Goal: Information Seeking & Learning: Learn about a topic

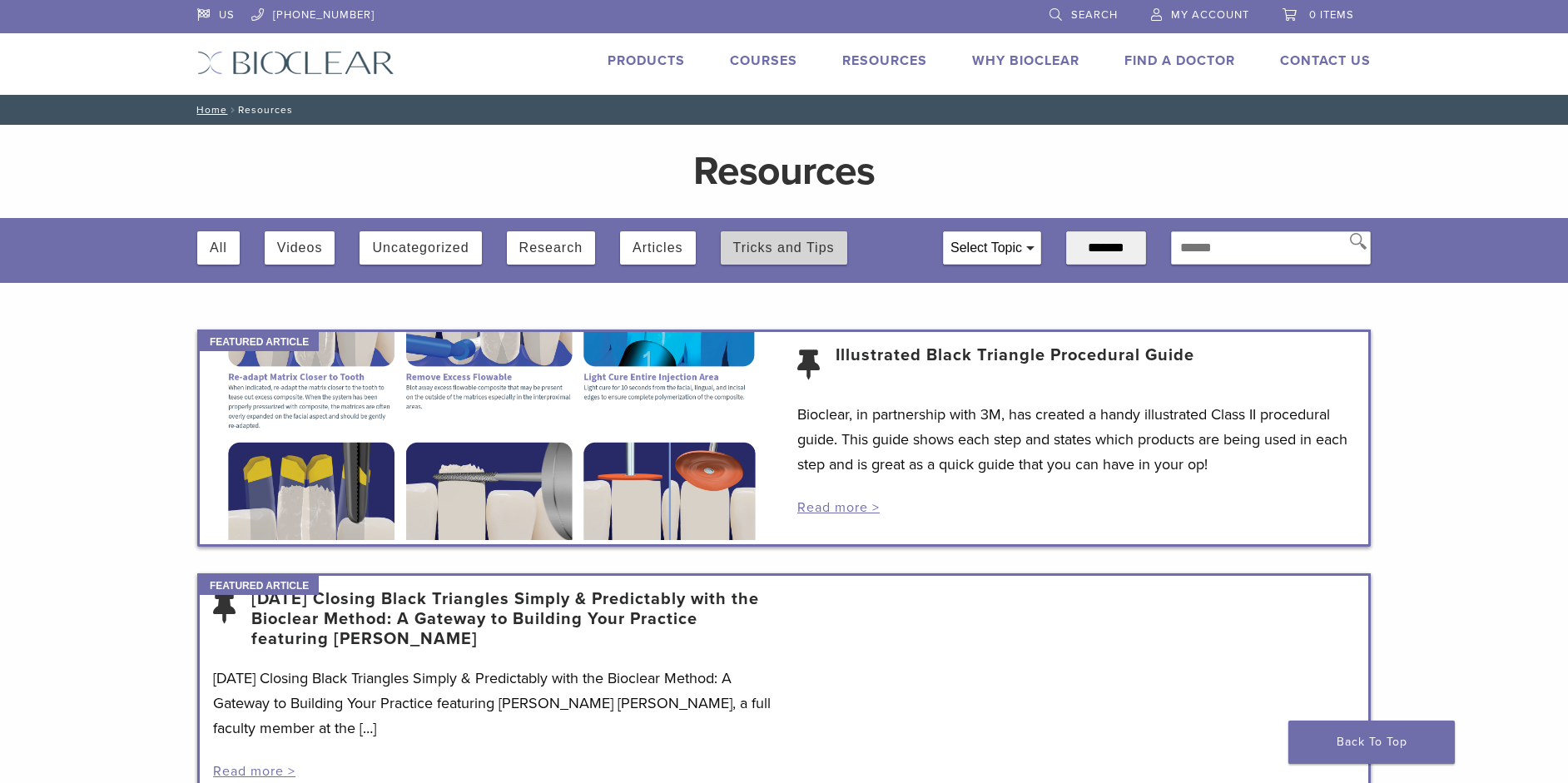
click at [817, 247] on button "Tricks and Tips" at bounding box center [784, 248] width 102 height 33
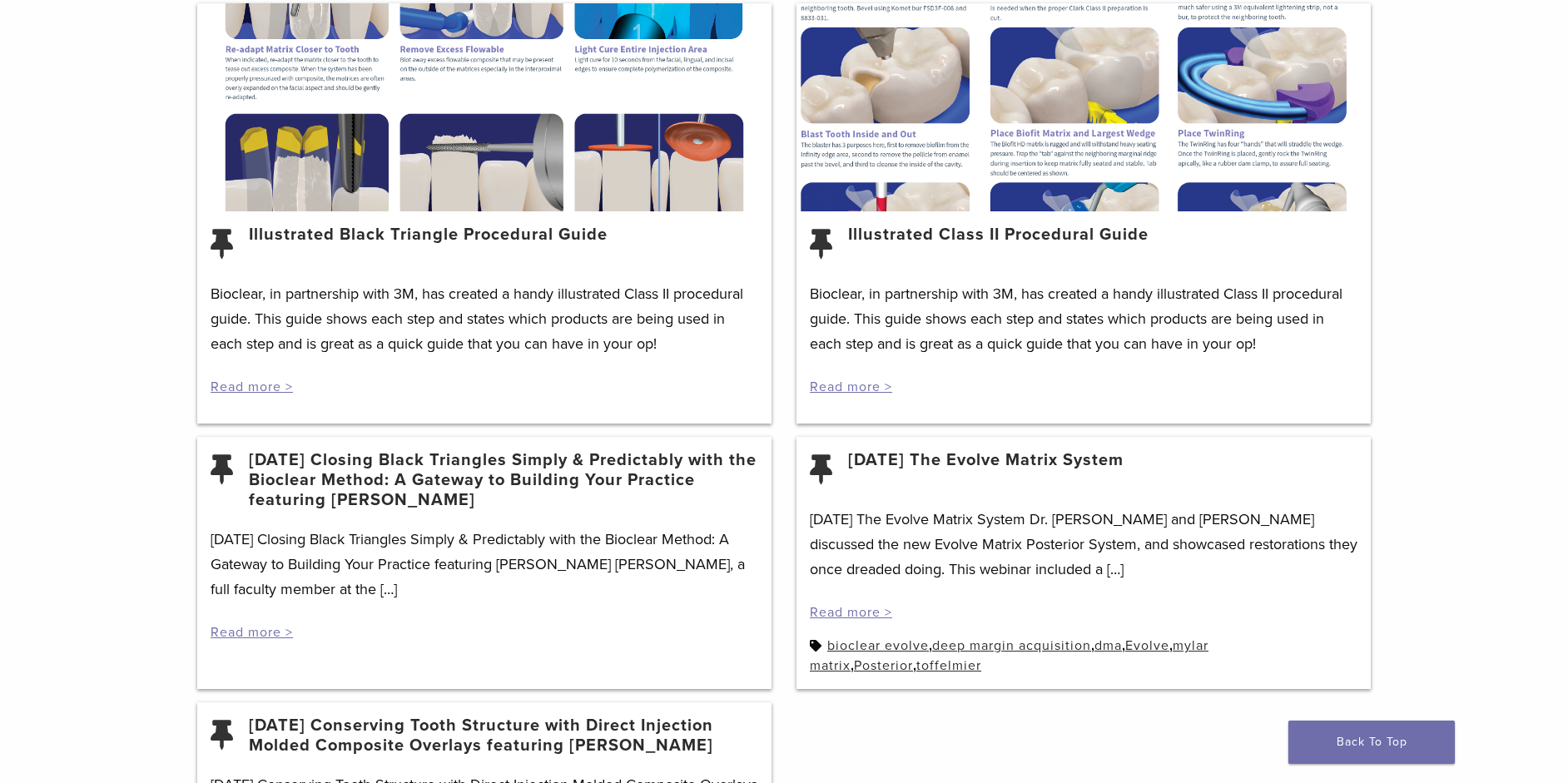
scroll to position [583, 0]
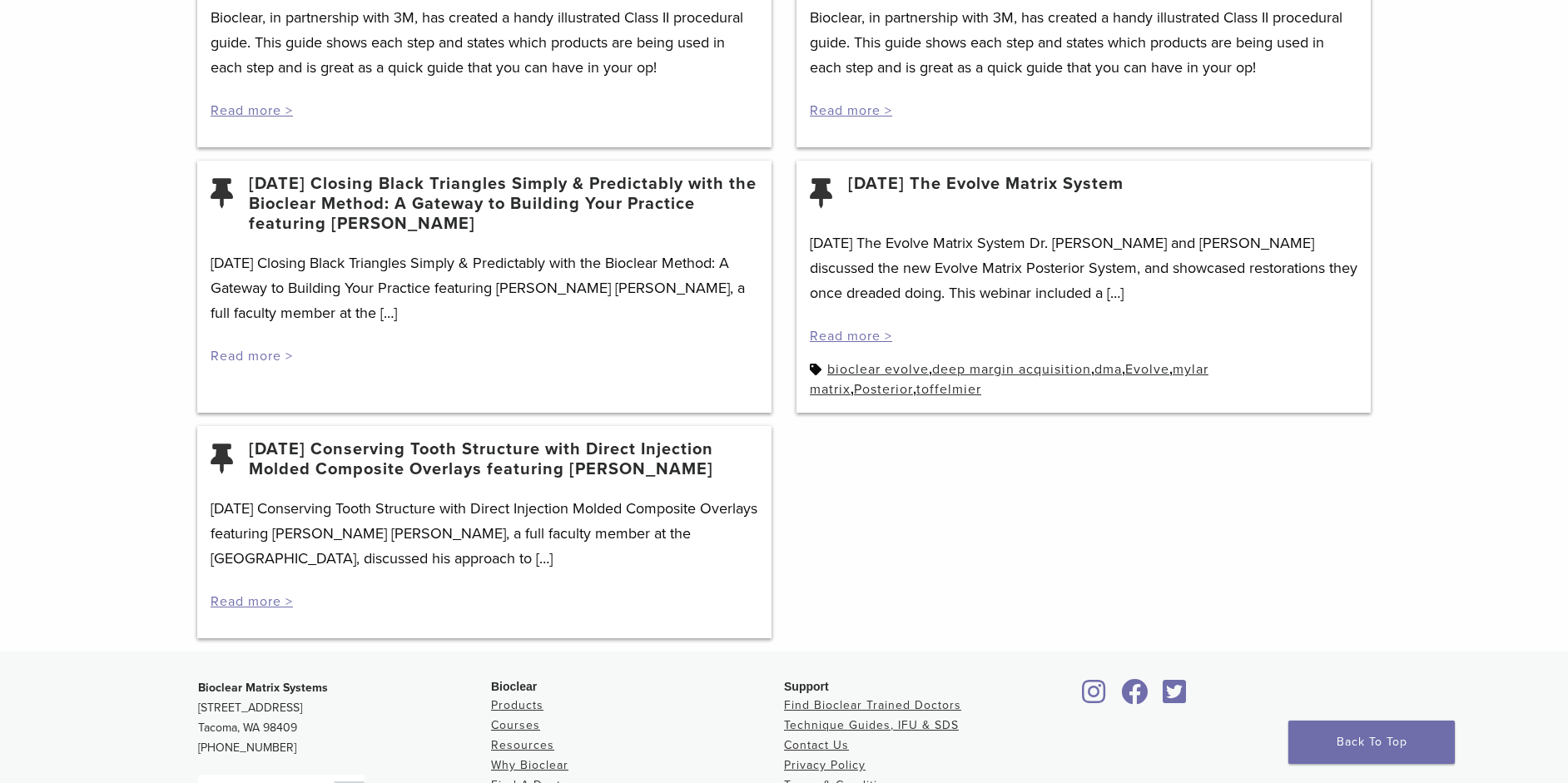
click at [271, 355] on link "Read more >" at bounding box center [251, 356] width 82 height 16
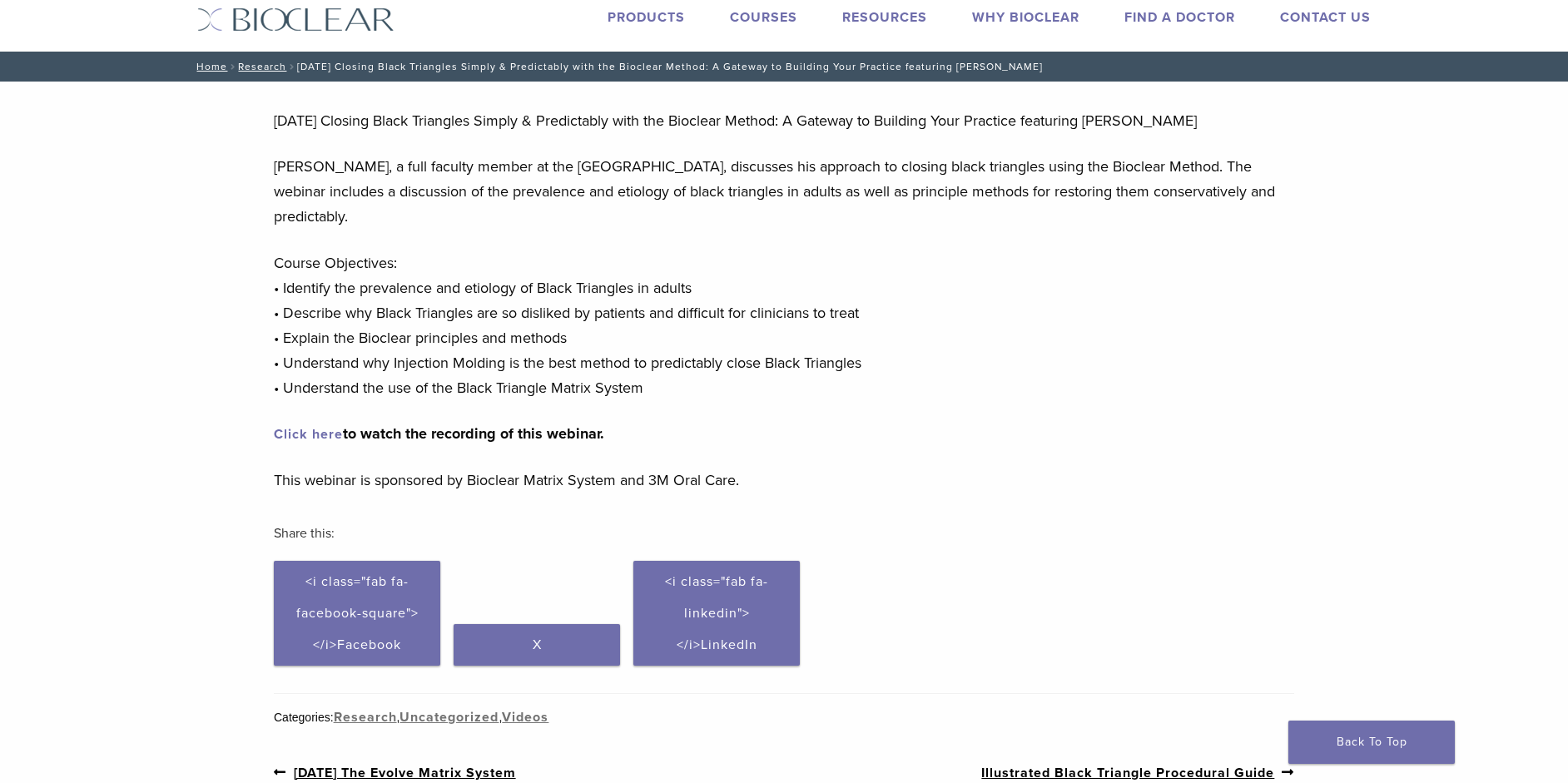
scroll to position [83, 0]
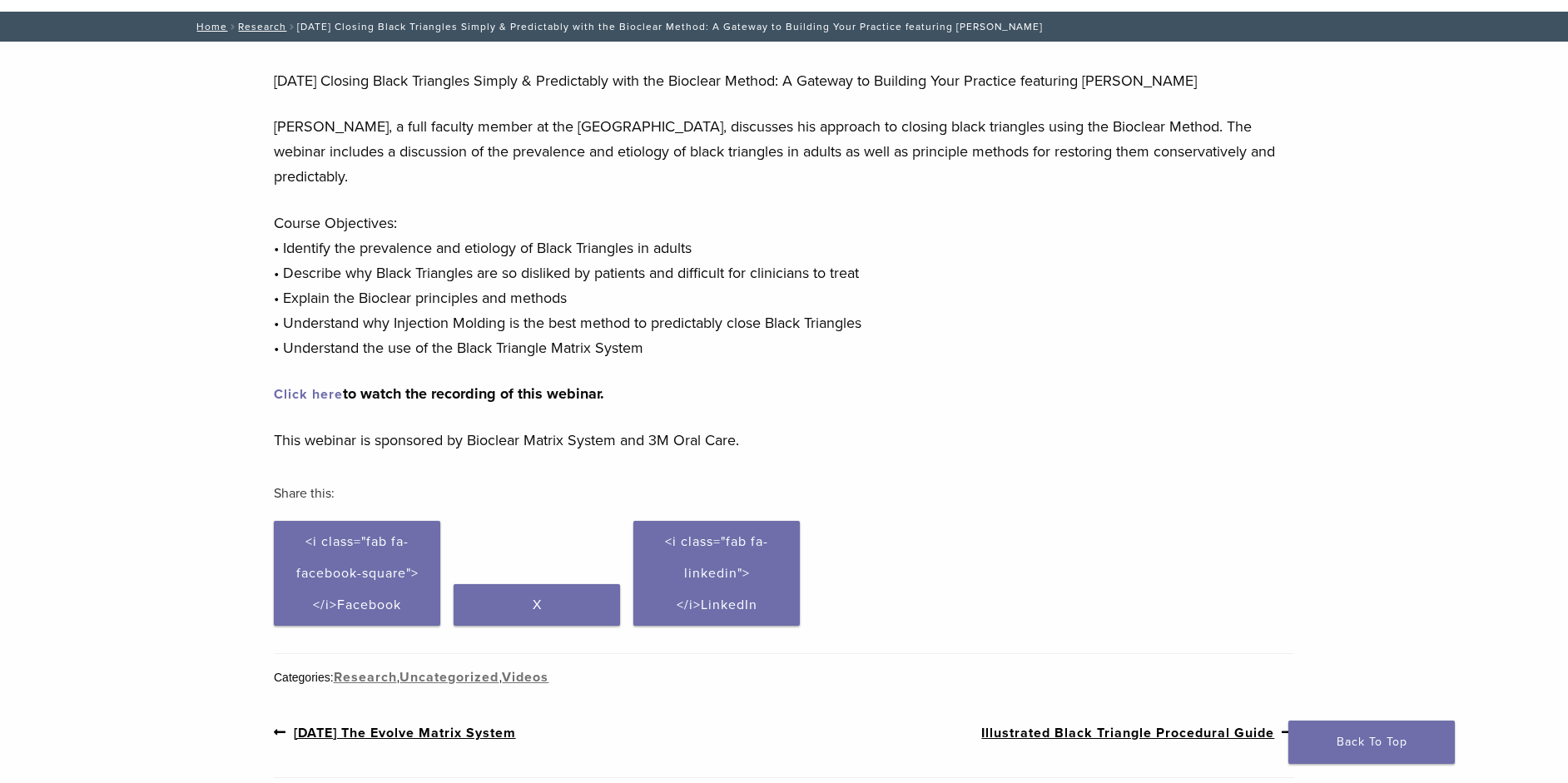
click at [328, 397] on link "Click here" at bounding box center [308, 394] width 69 height 16
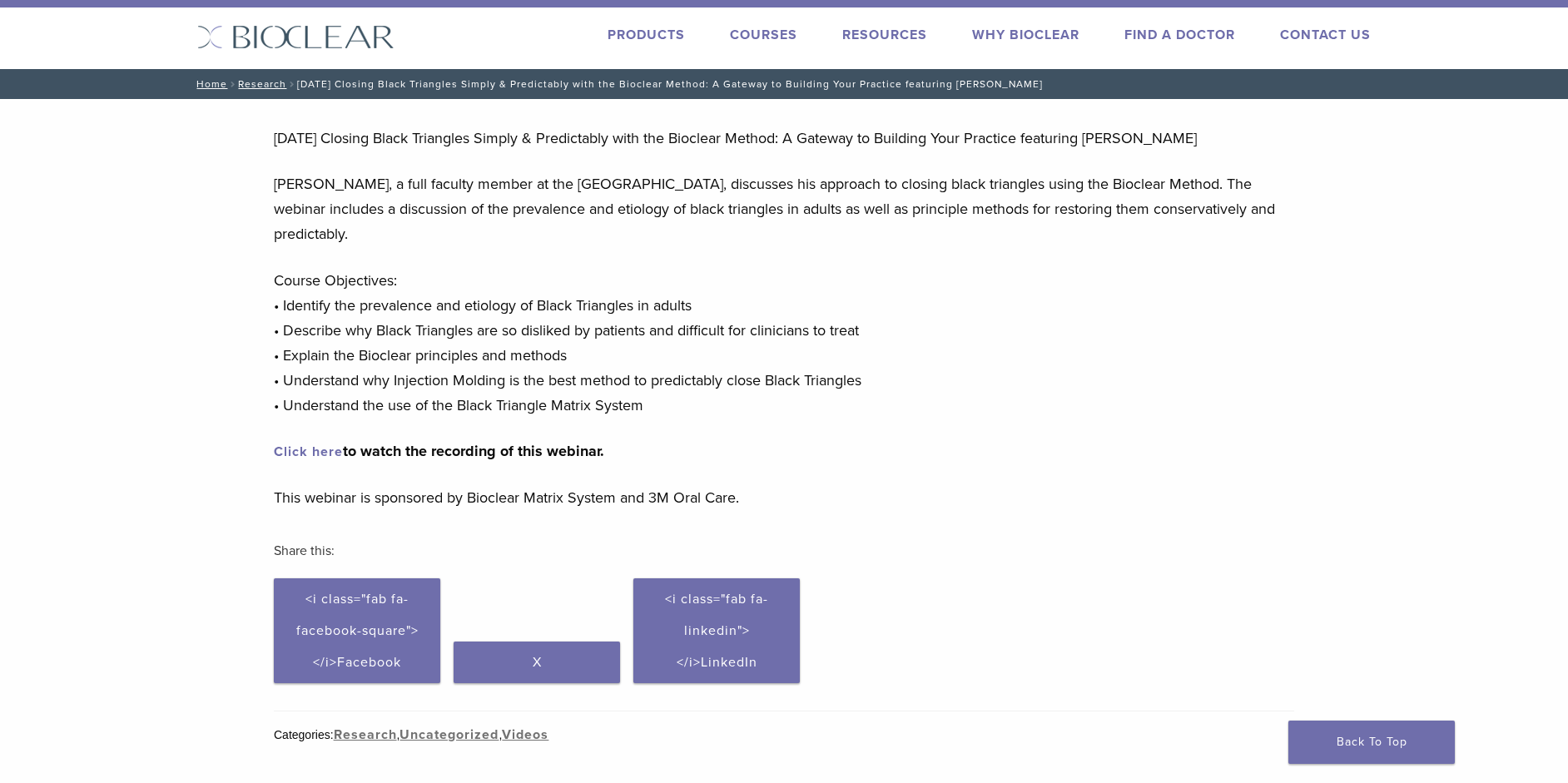
scroll to position [0, 0]
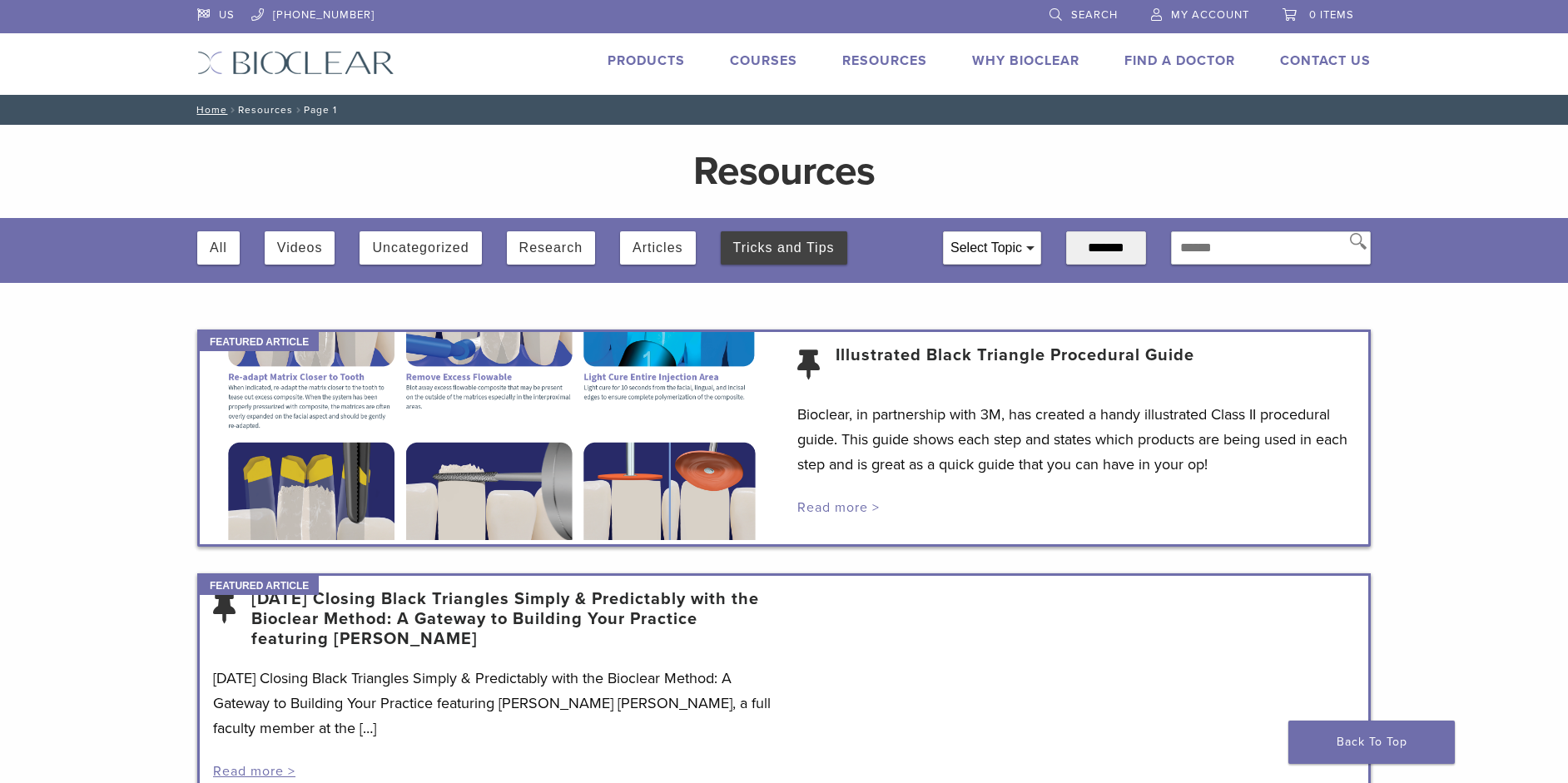
click at [841, 505] on link "Read more >" at bounding box center [838, 508] width 82 height 16
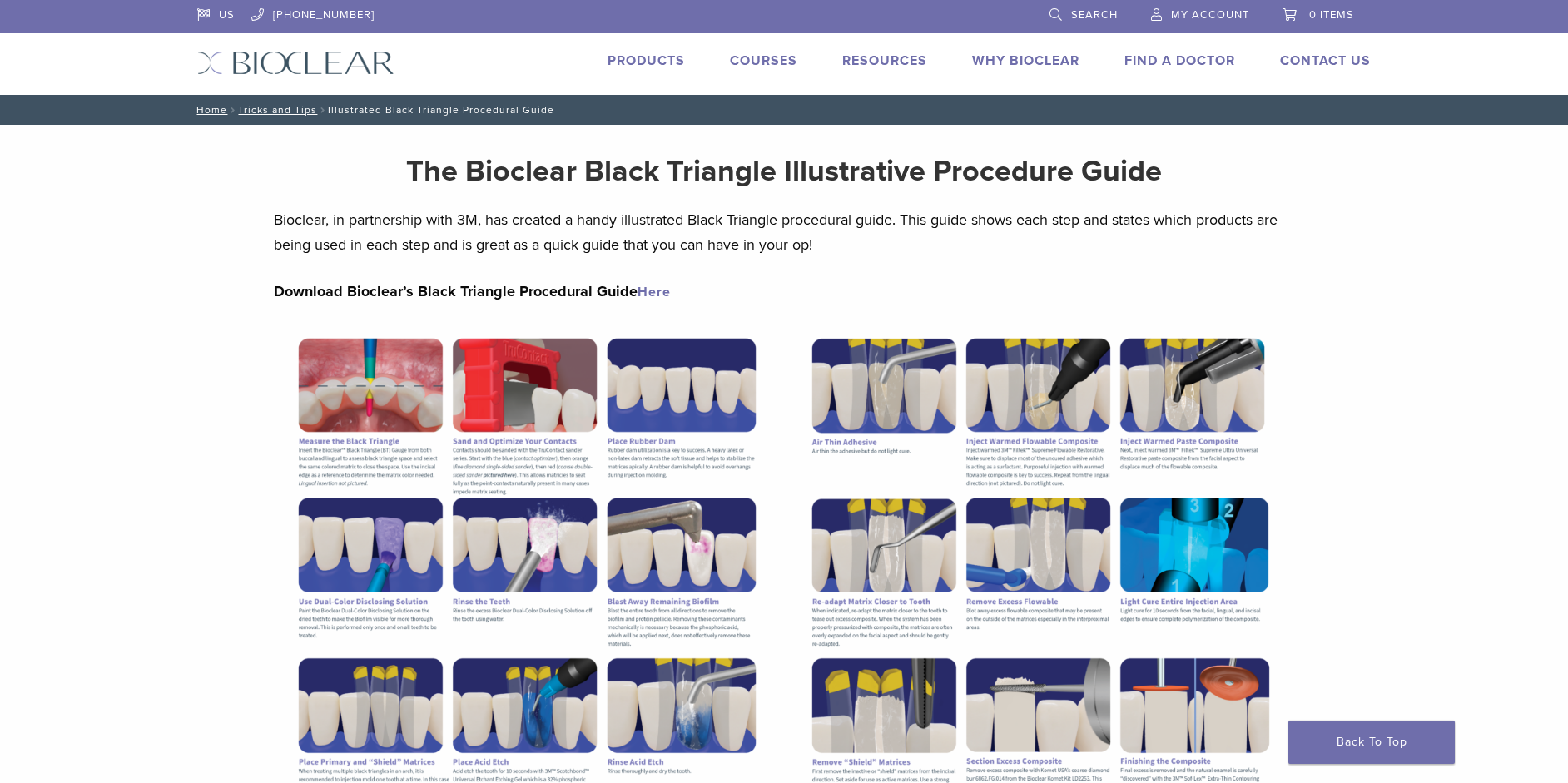
click at [649, 291] on link "Here" at bounding box center [654, 292] width 33 height 16
click at [654, 60] on link "Products" at bounding box center [646, 60] width 78 height 16
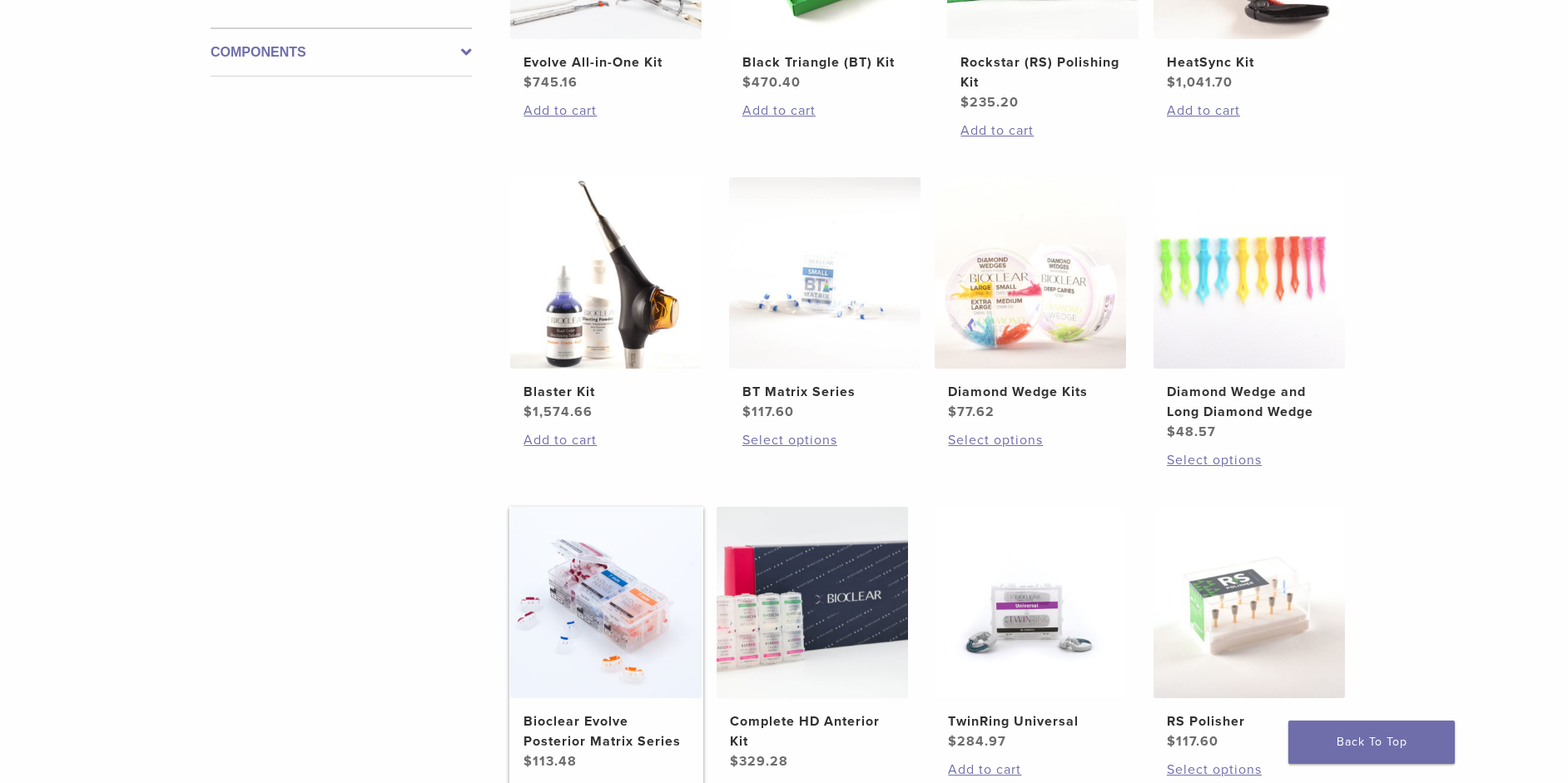
scroll to position [916, 0]
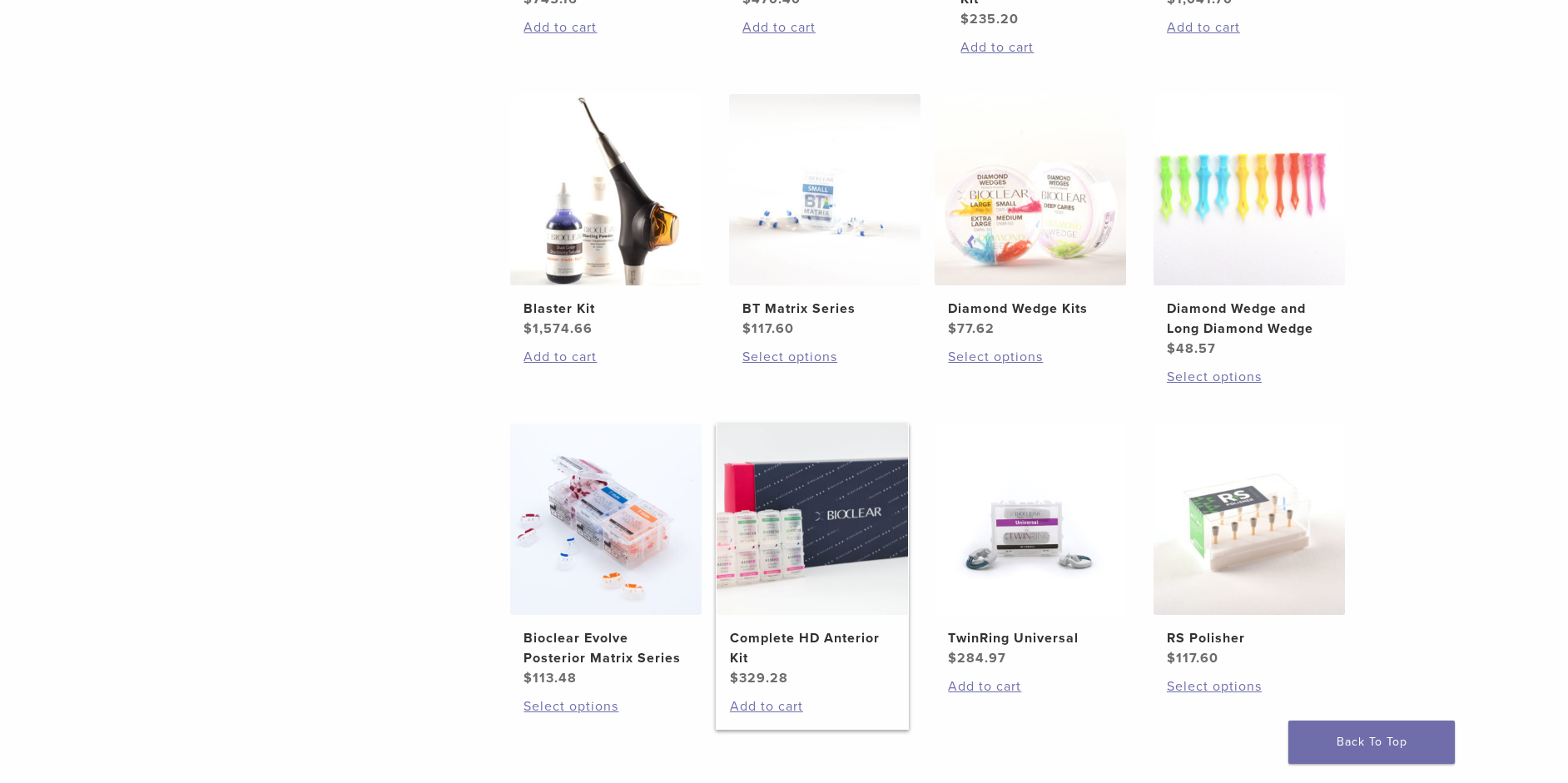
click at [777, 555] on img at bounding box center [812, 520] width 191 height 191
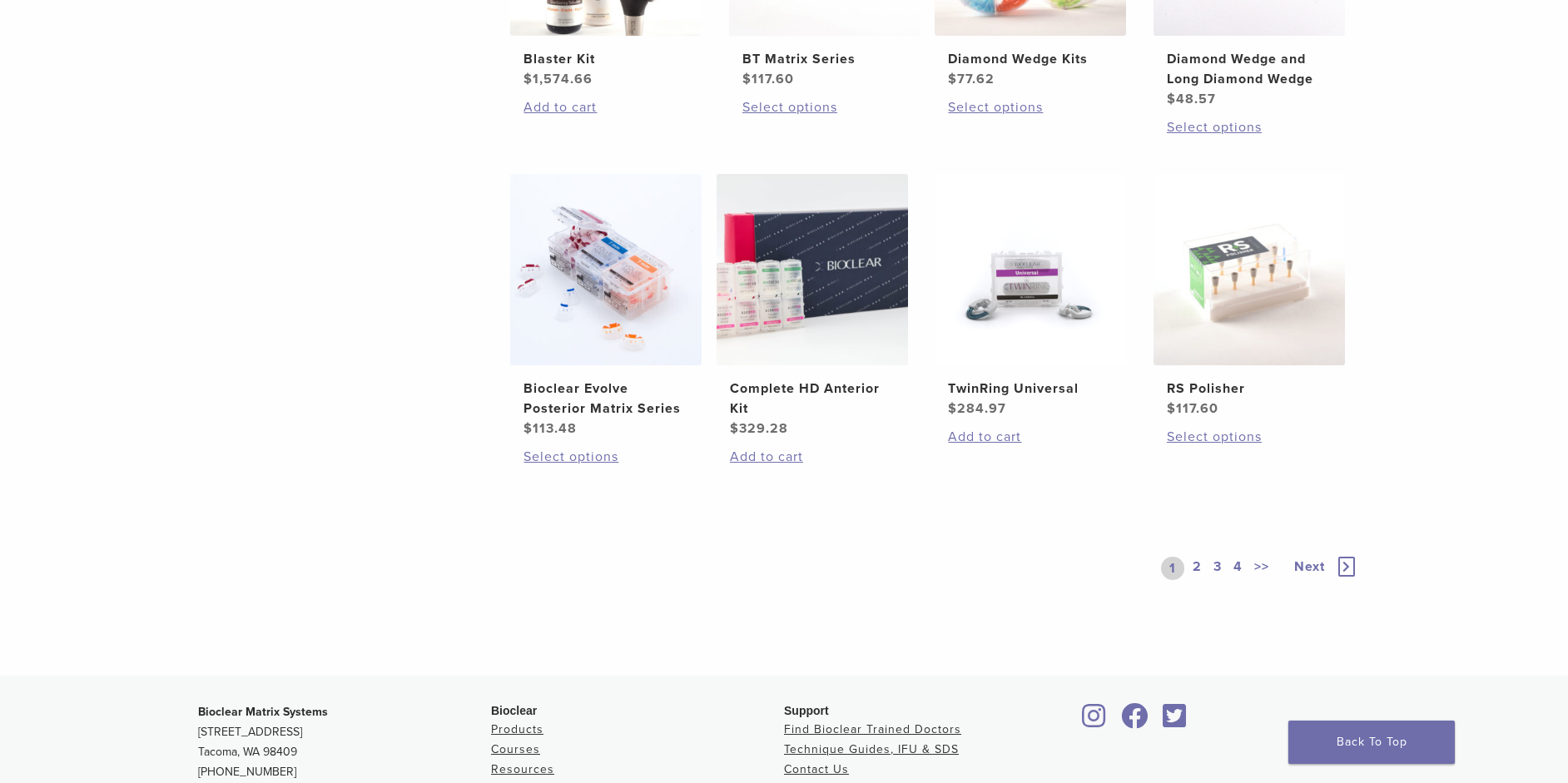
click at [1317, 569] on span "Next" at bounding box center [1309, 567] width 31 height 16
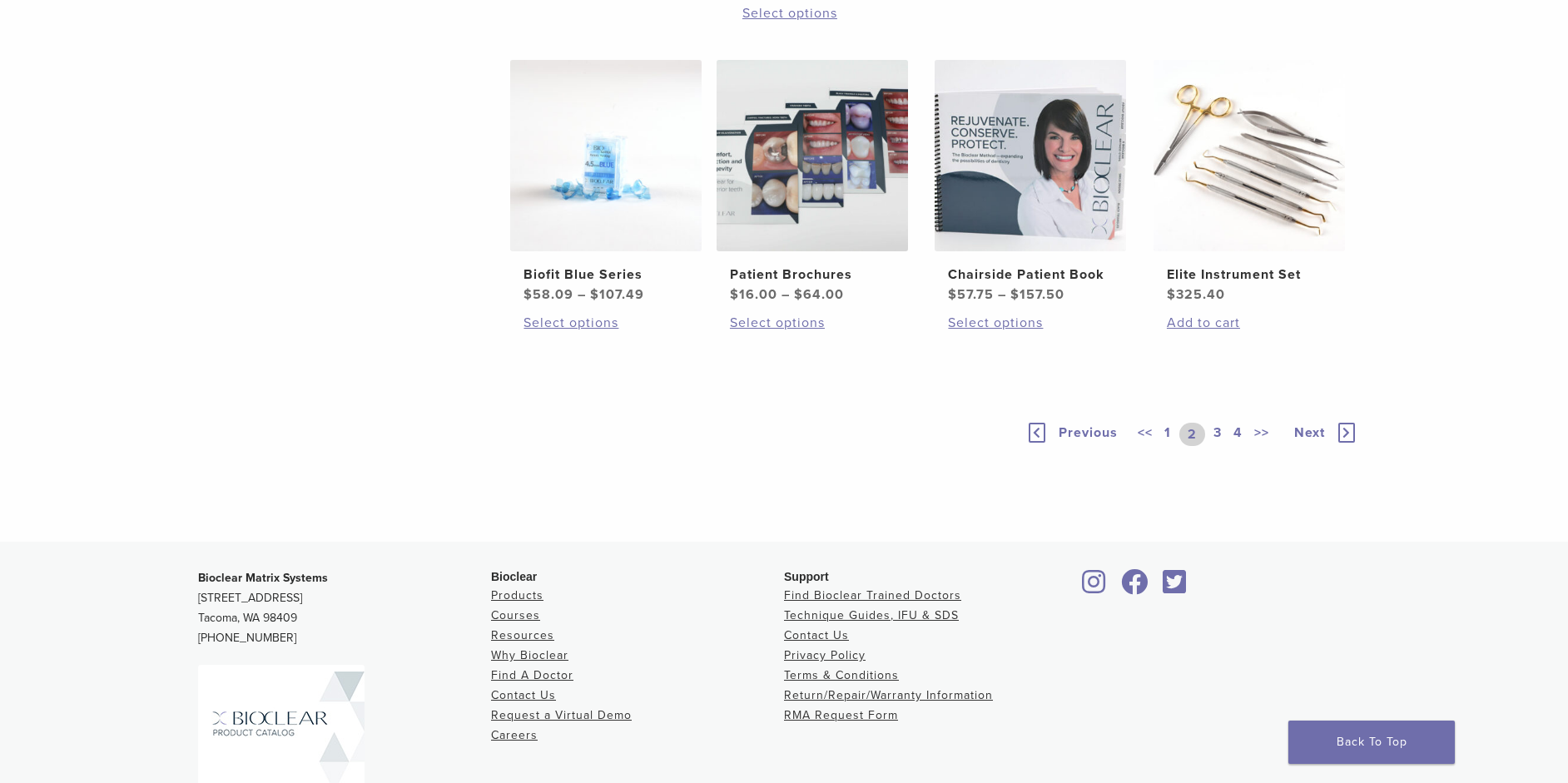
scroll to position [1331, 0]
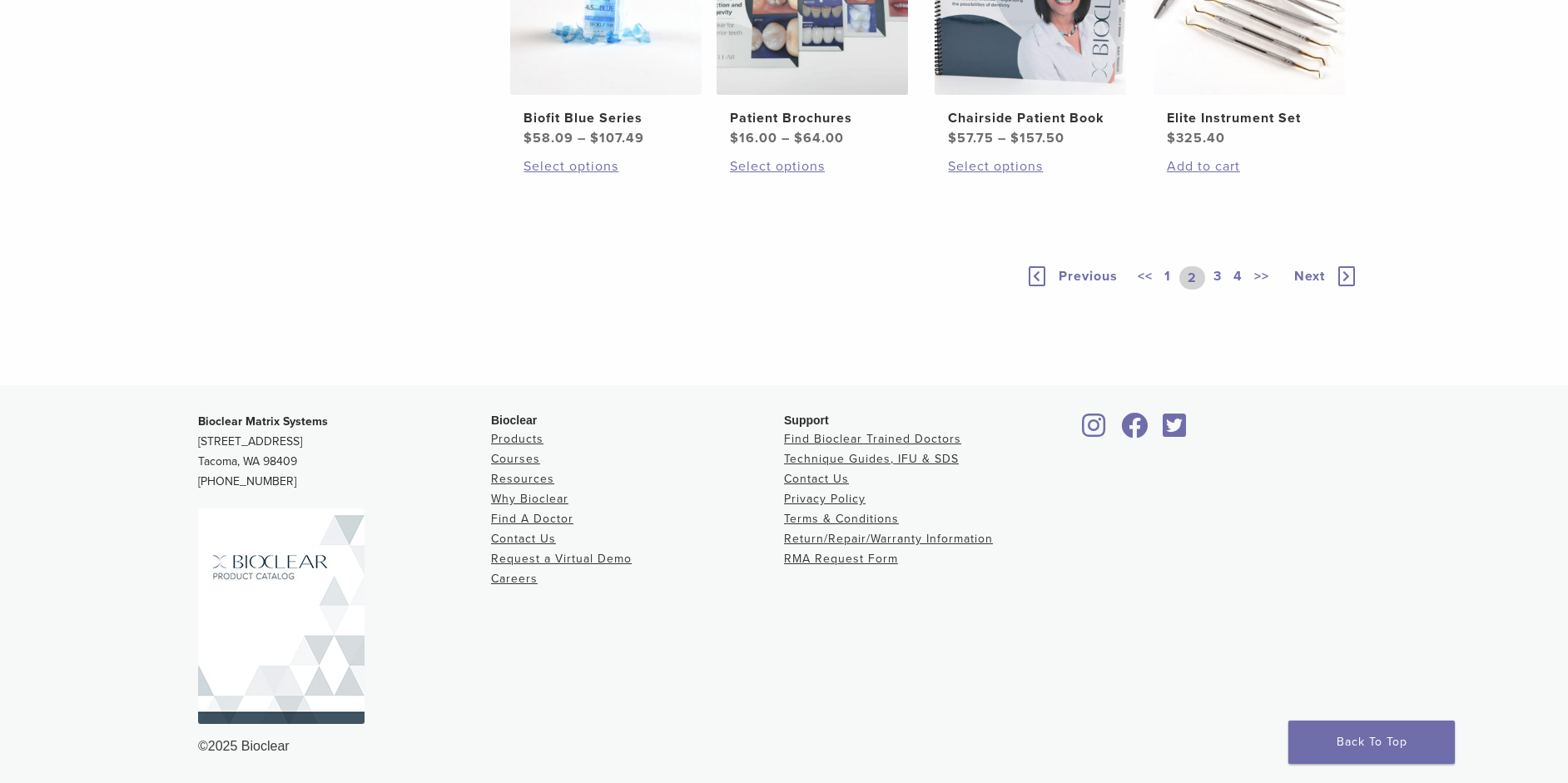
click at [1215, 290] on link "3" at bounding box center [1217, 278] width 15 height 23
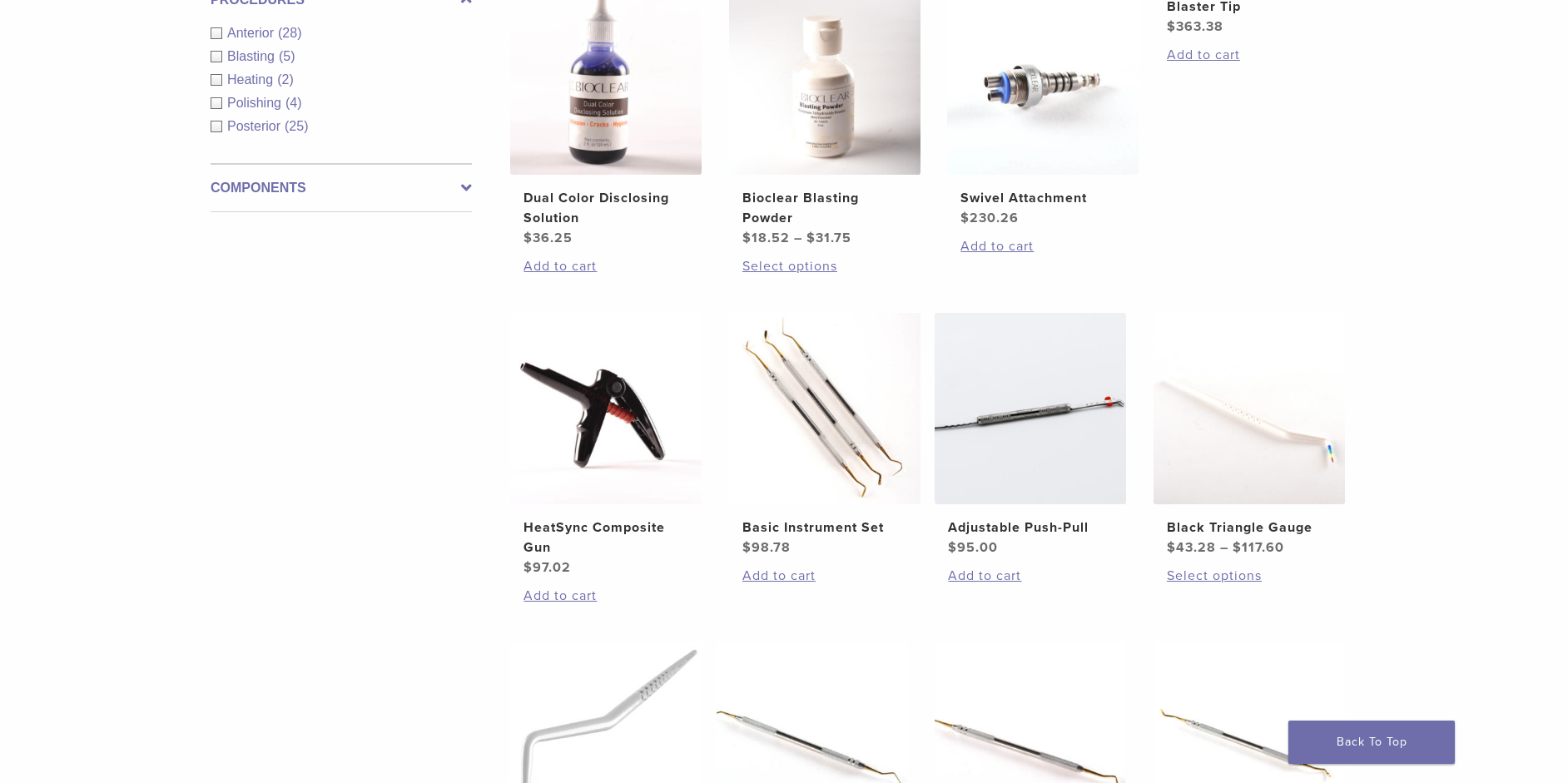
scroll to position [416, 0]
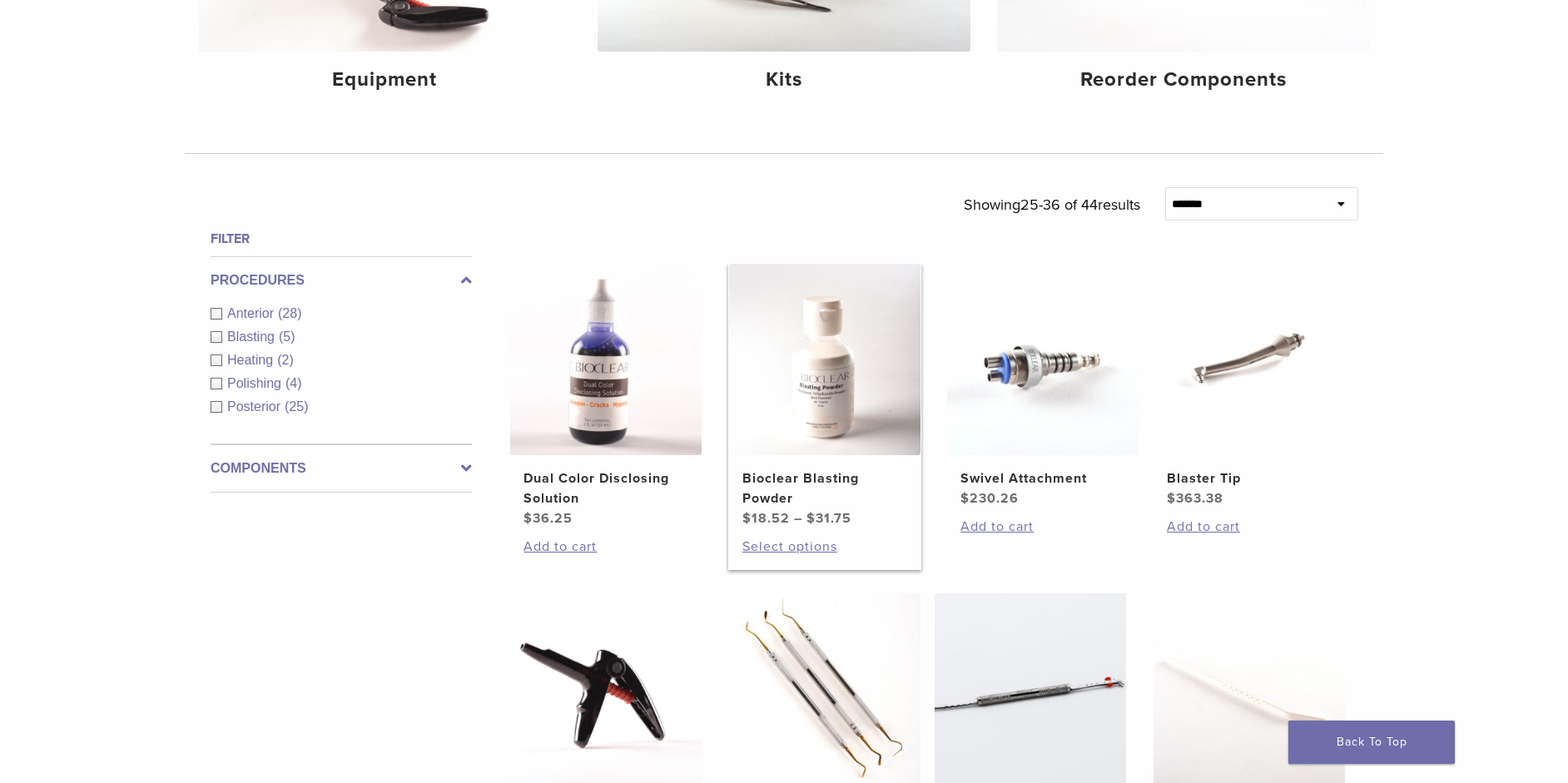
click at [825, 470] on h2 "Bioclear Blasting Powder" at bounding box center [824, 489] width 165 height 40
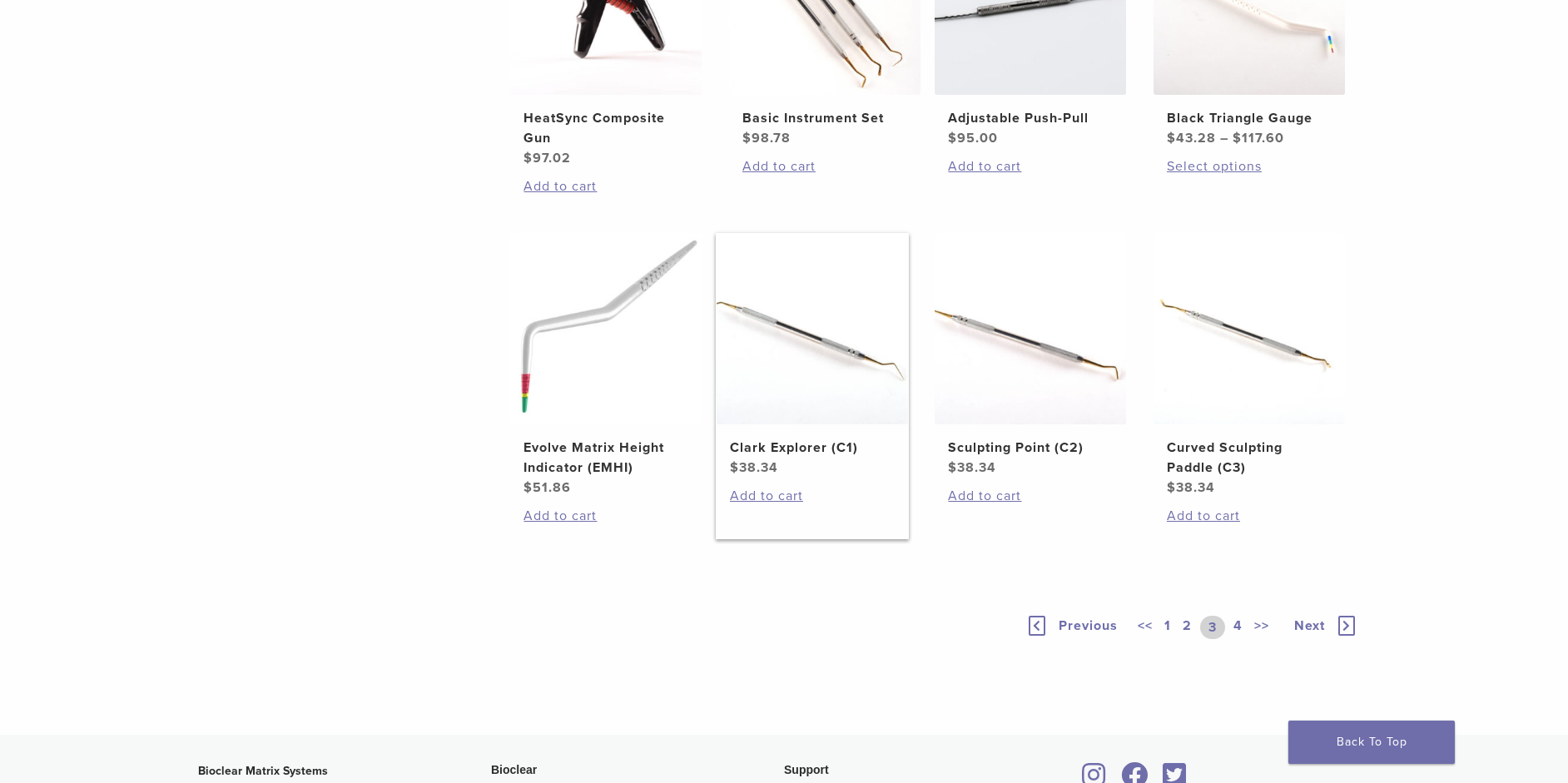
scroll to position [1331, 0]
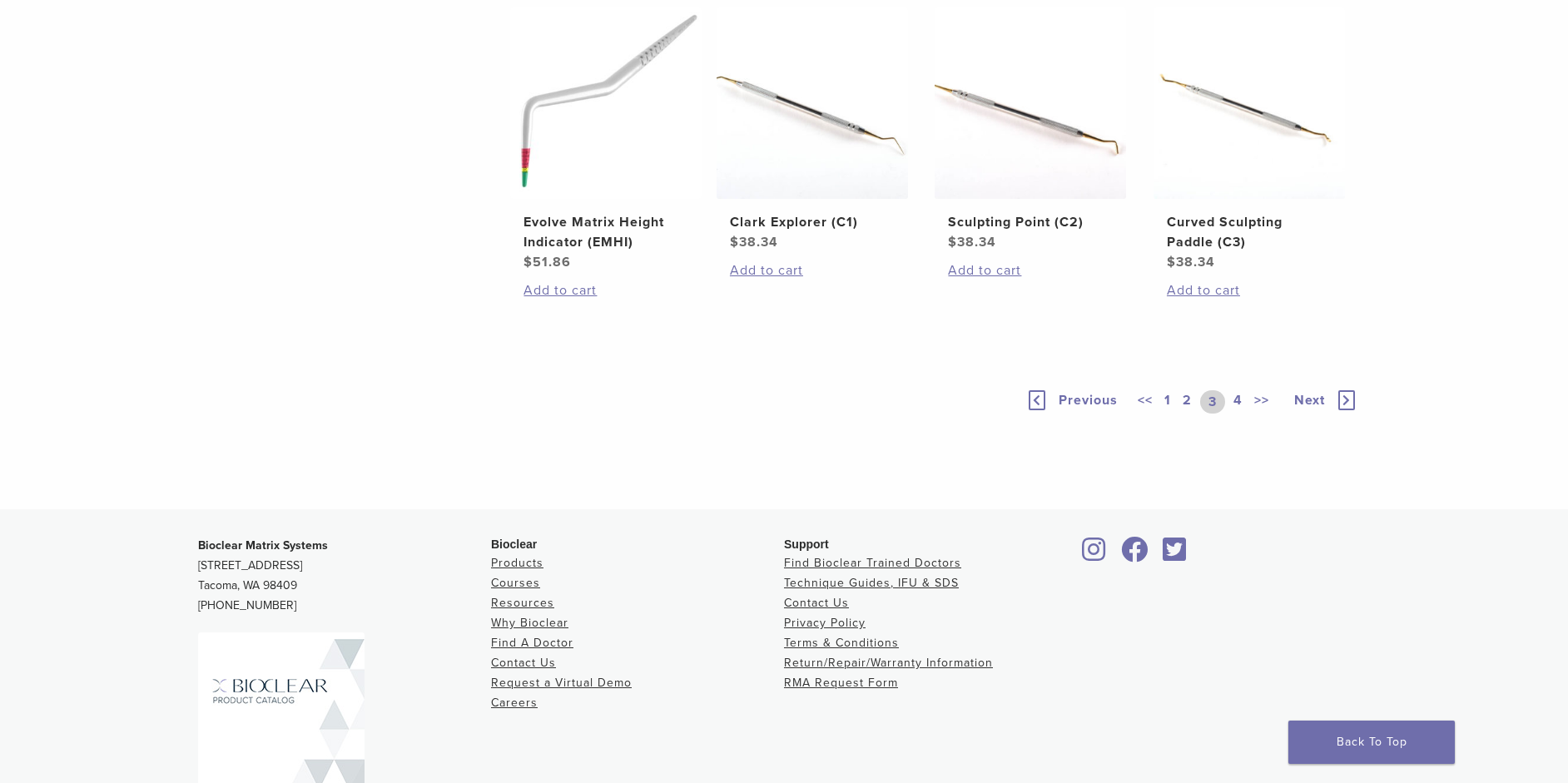
click at [1237, 401] on link "4" at bounding box center [1238, 402] width 16 height 23
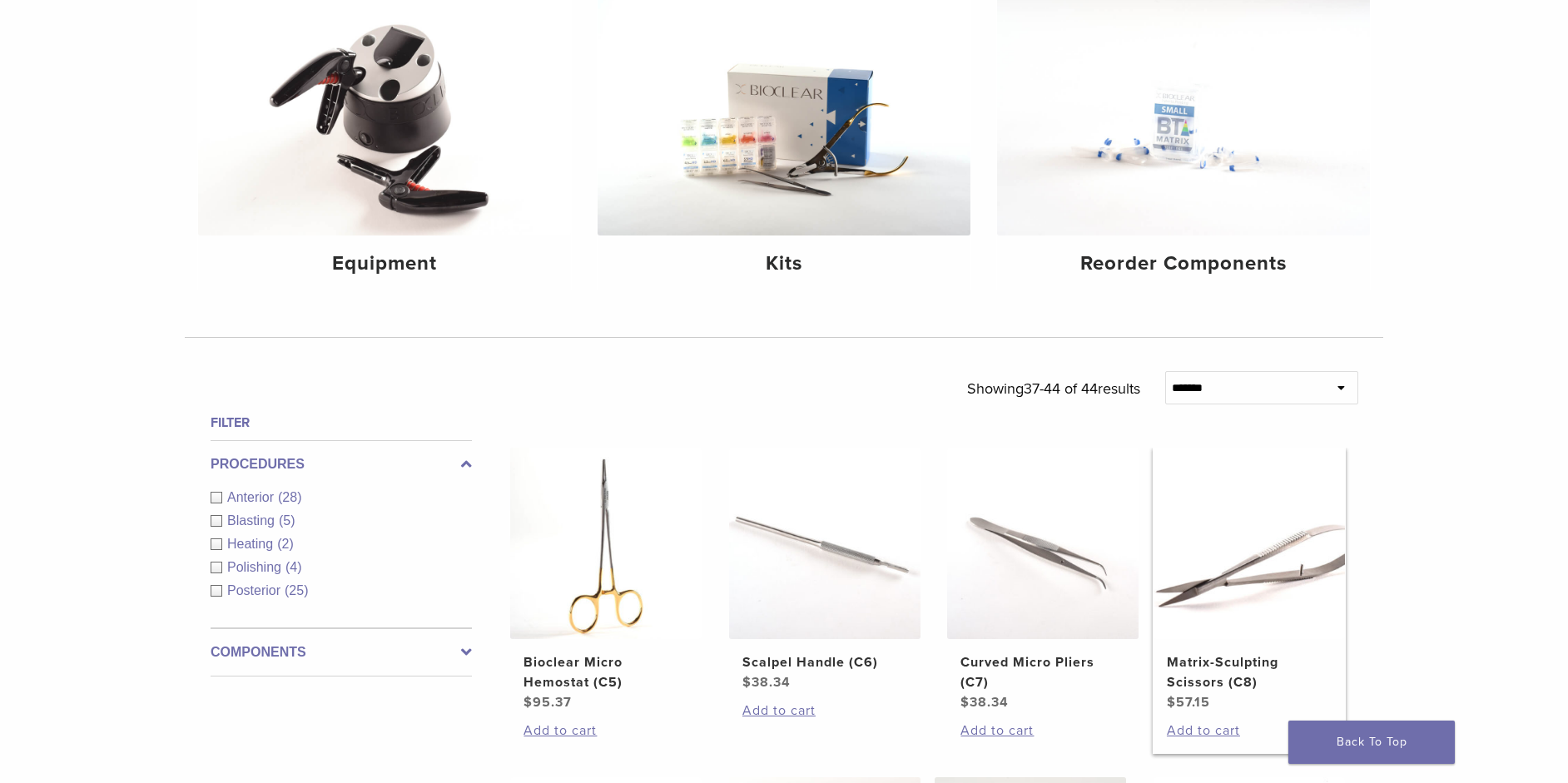
scroll to position [127, 0]
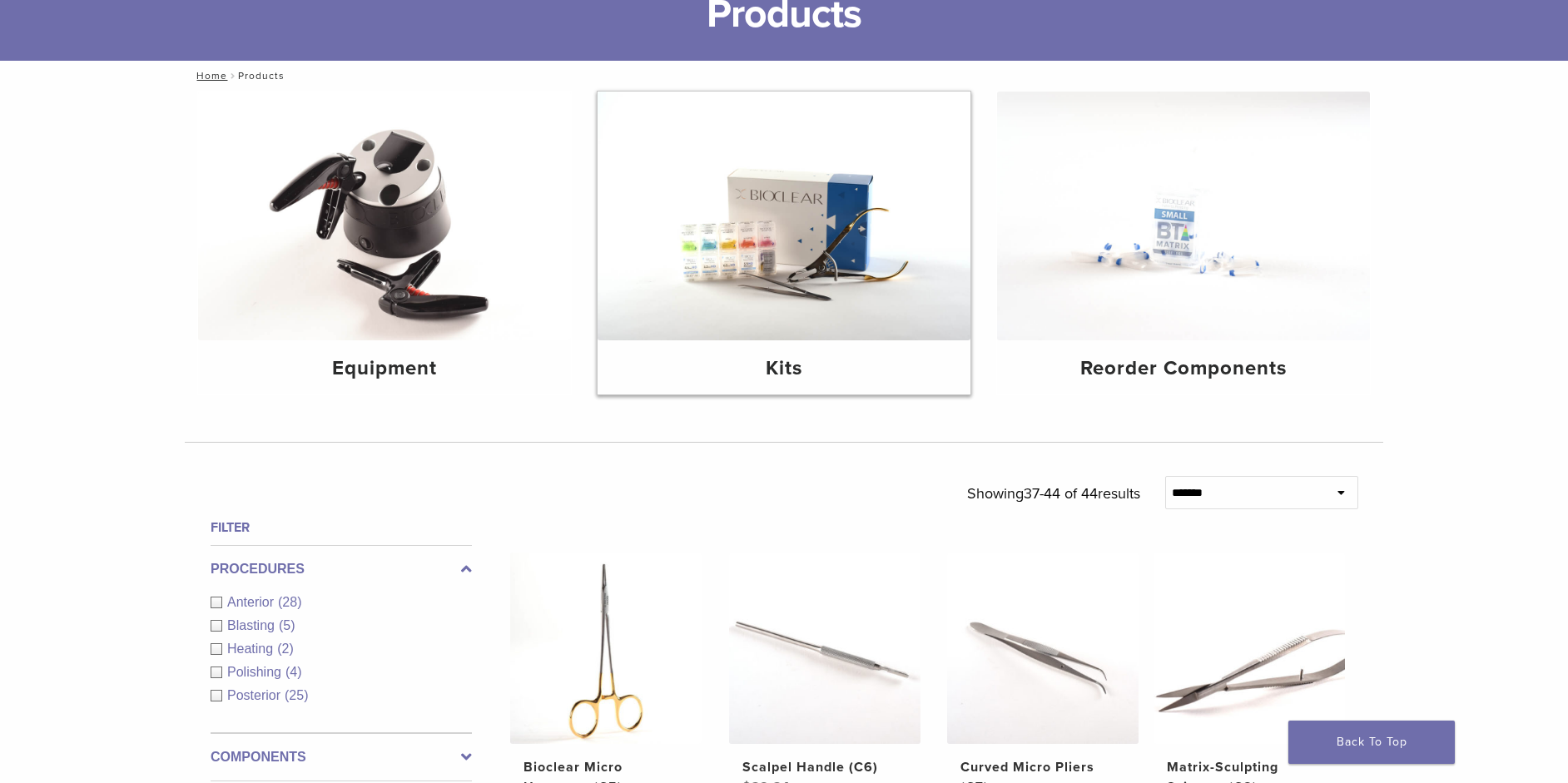
click at [791, 345] on div "Kits" at bounding box center [784, 367] width 372 height 54
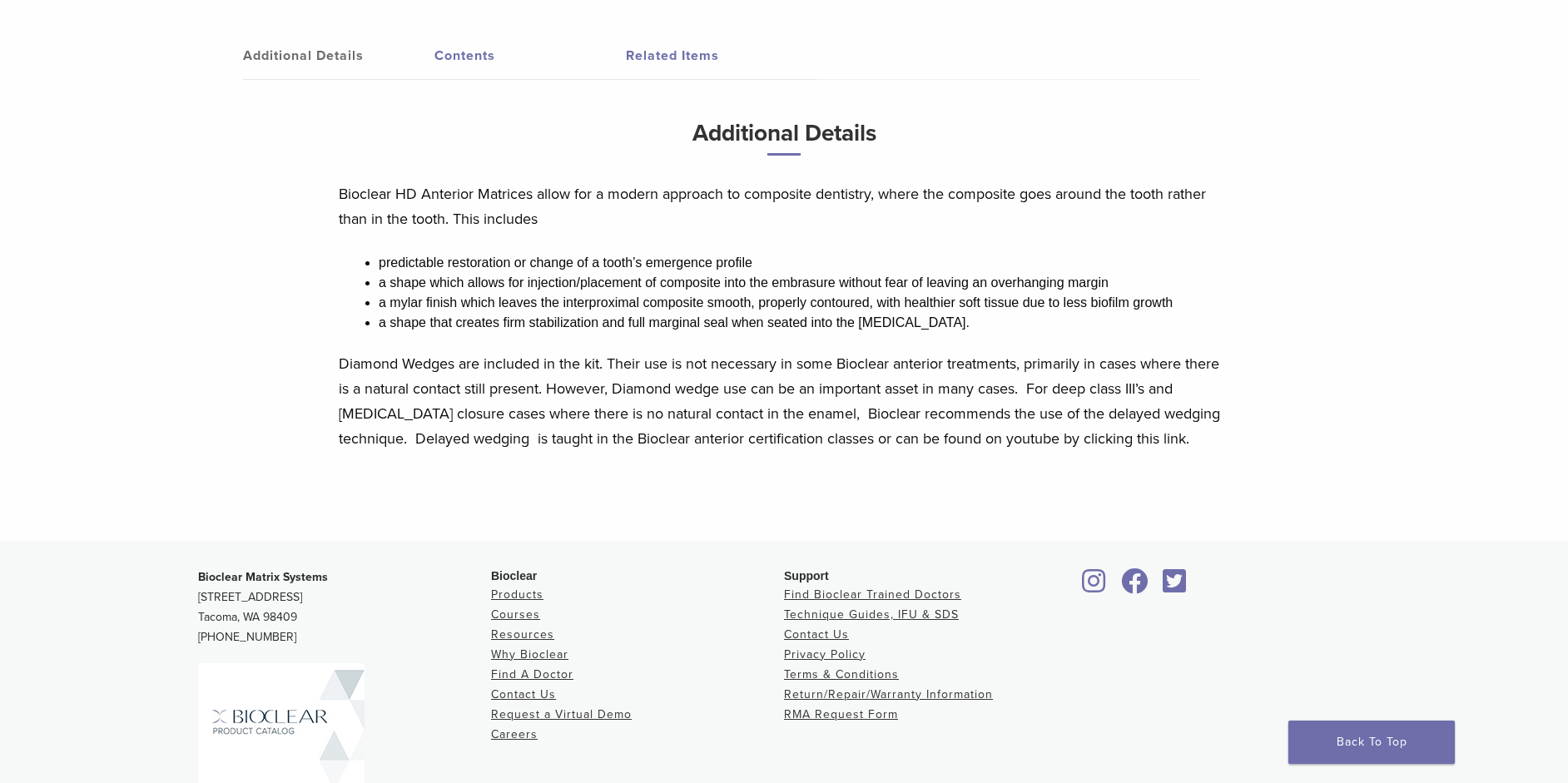
scroll to position [833, 0]
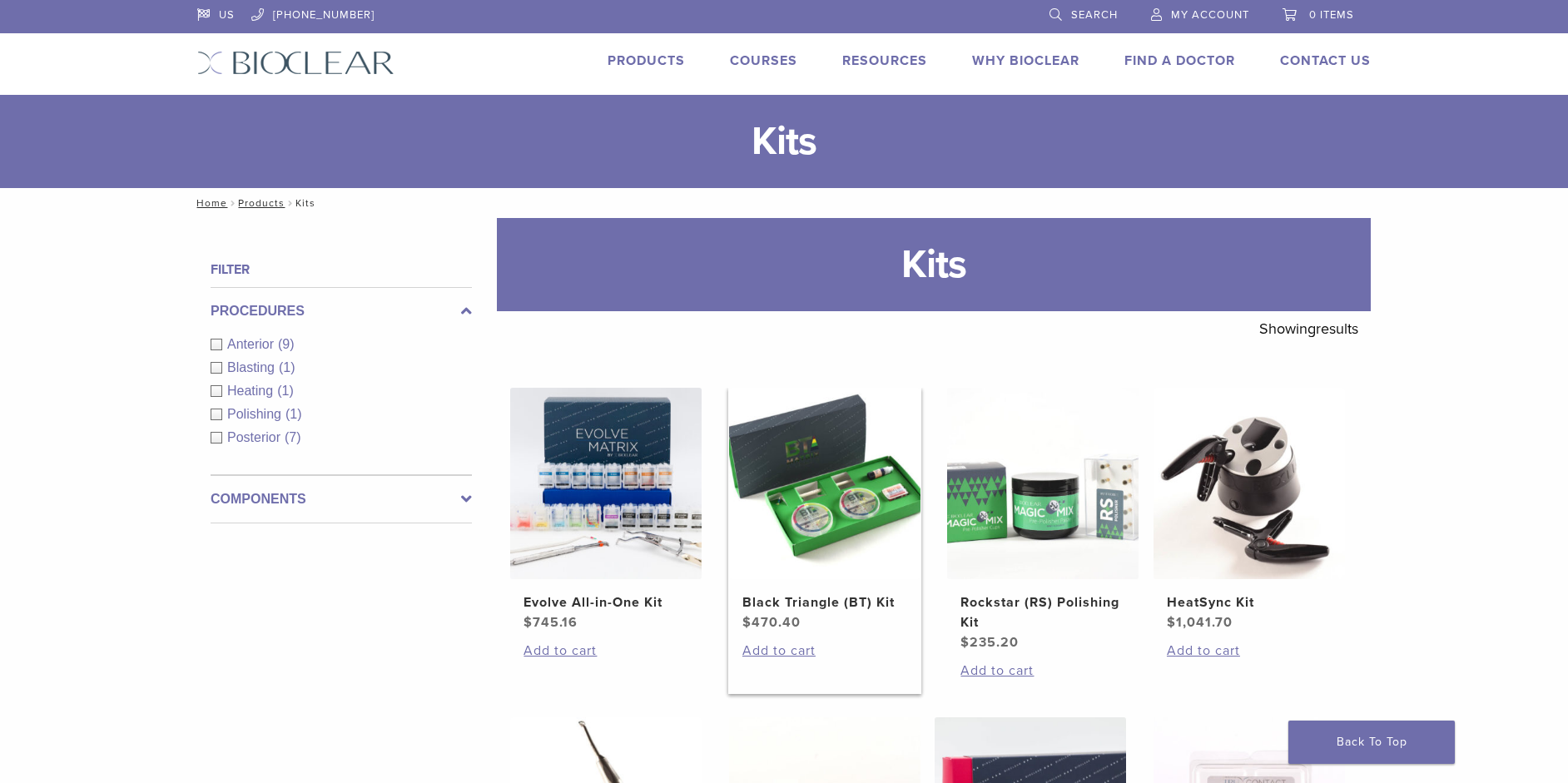
click at [853, 520] on img at bounding box center [824, 484] width 191 height 191
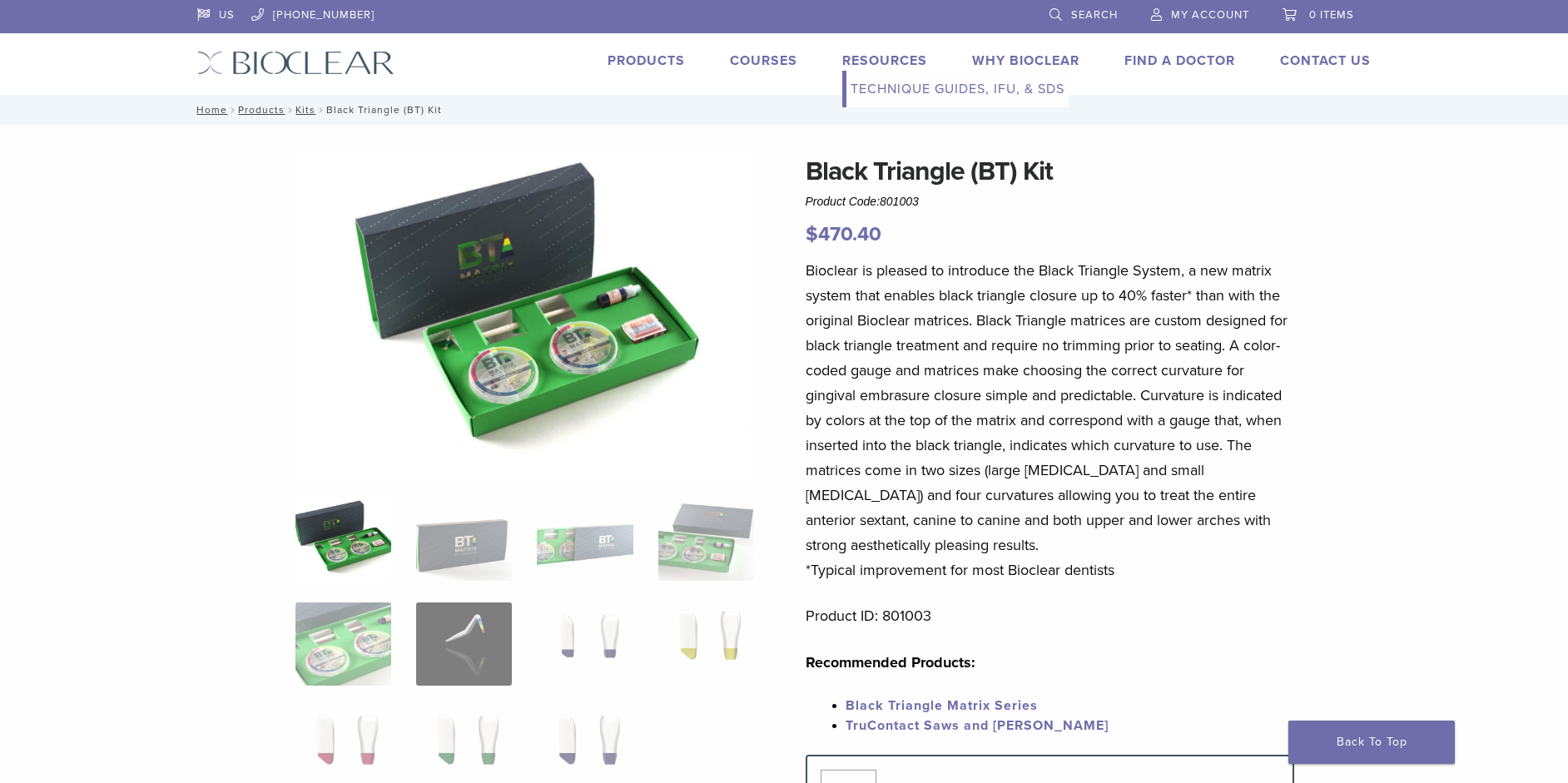
click at [864, 58] on link "Resources" at bounding box center [885, 60] width 85 height 16
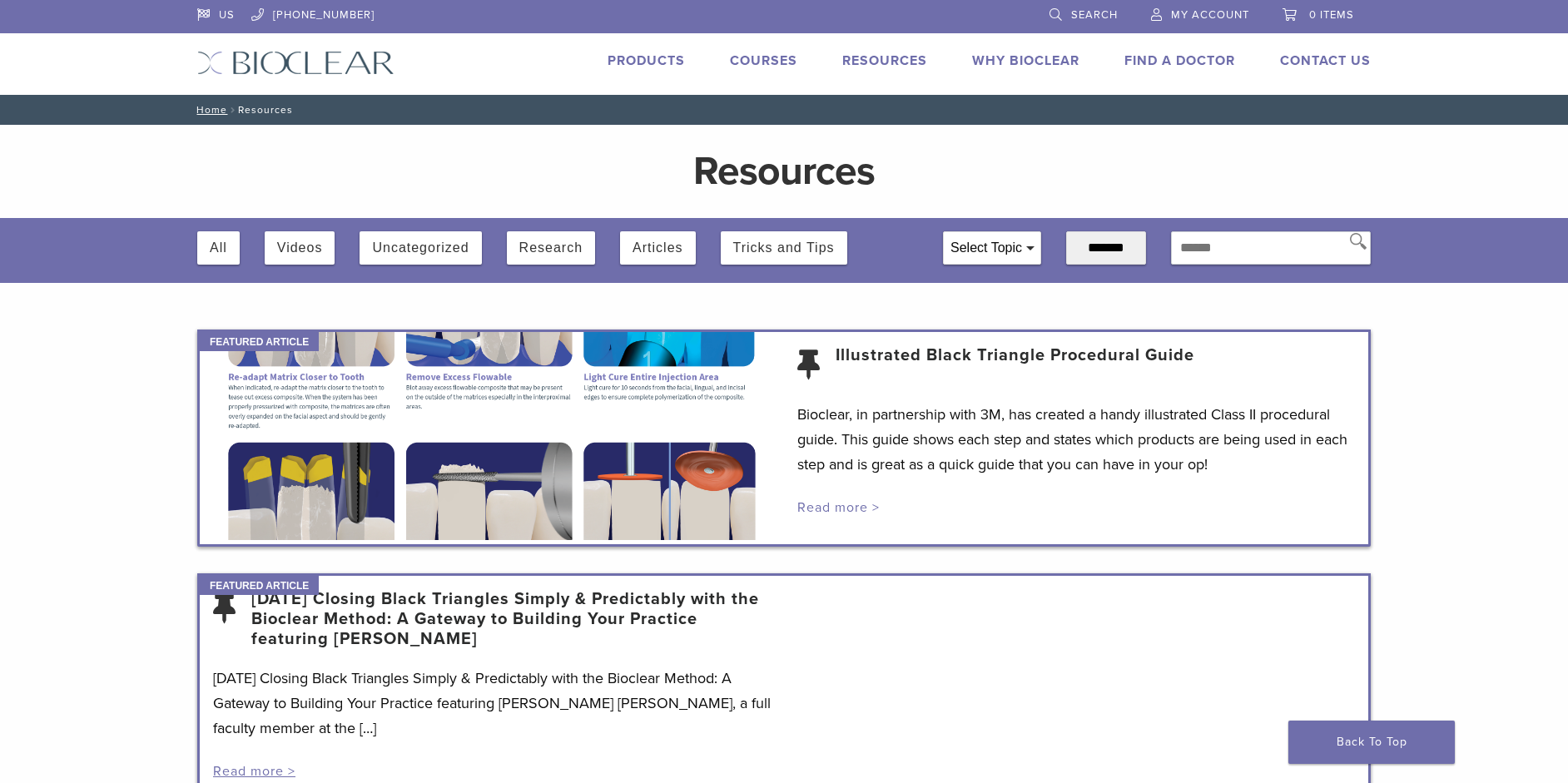
click at [860, 502] on link "Read more >" at bounding box center [838, 508] width 82 height 16
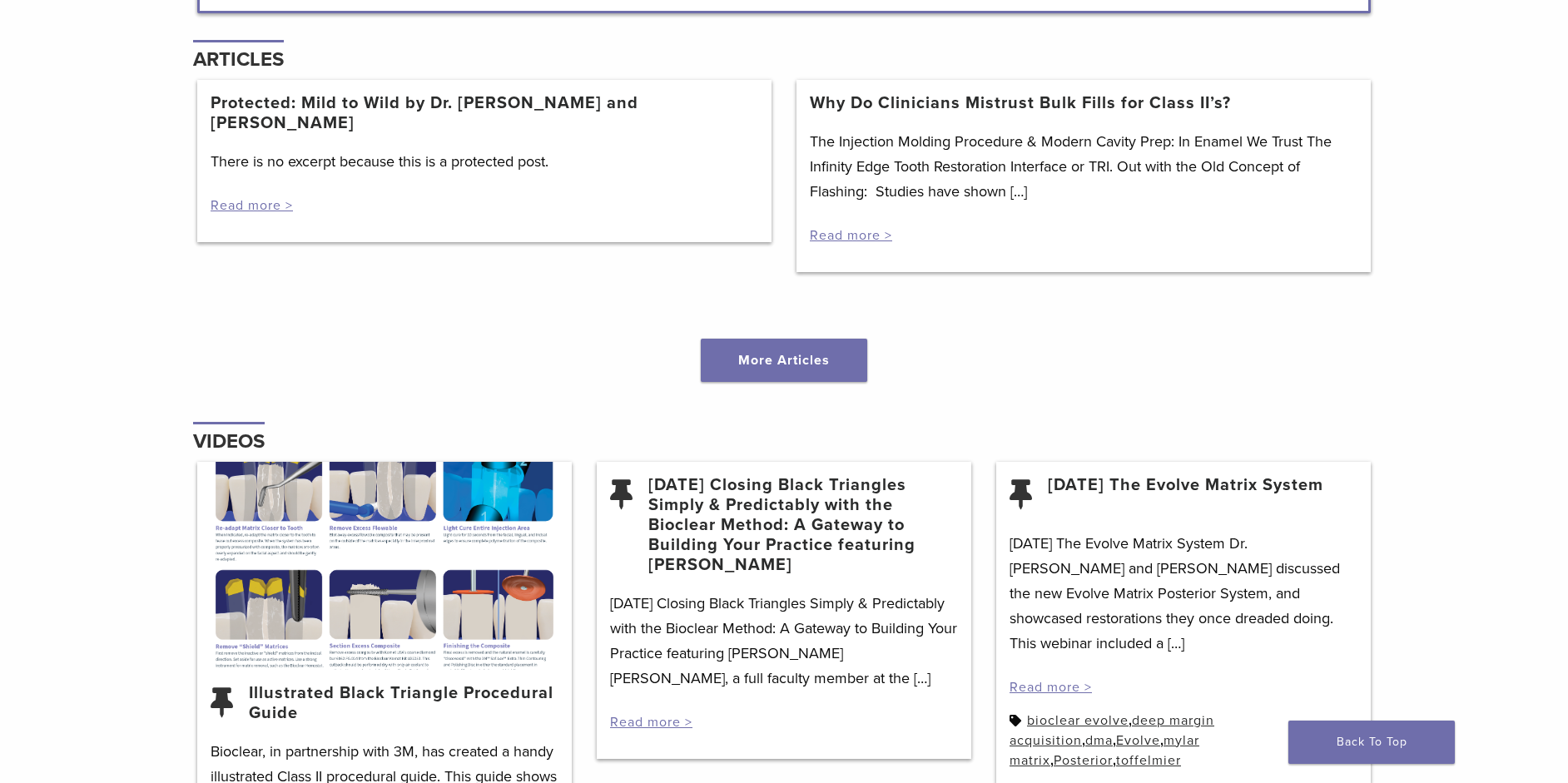
scroll to position [1998, 0]
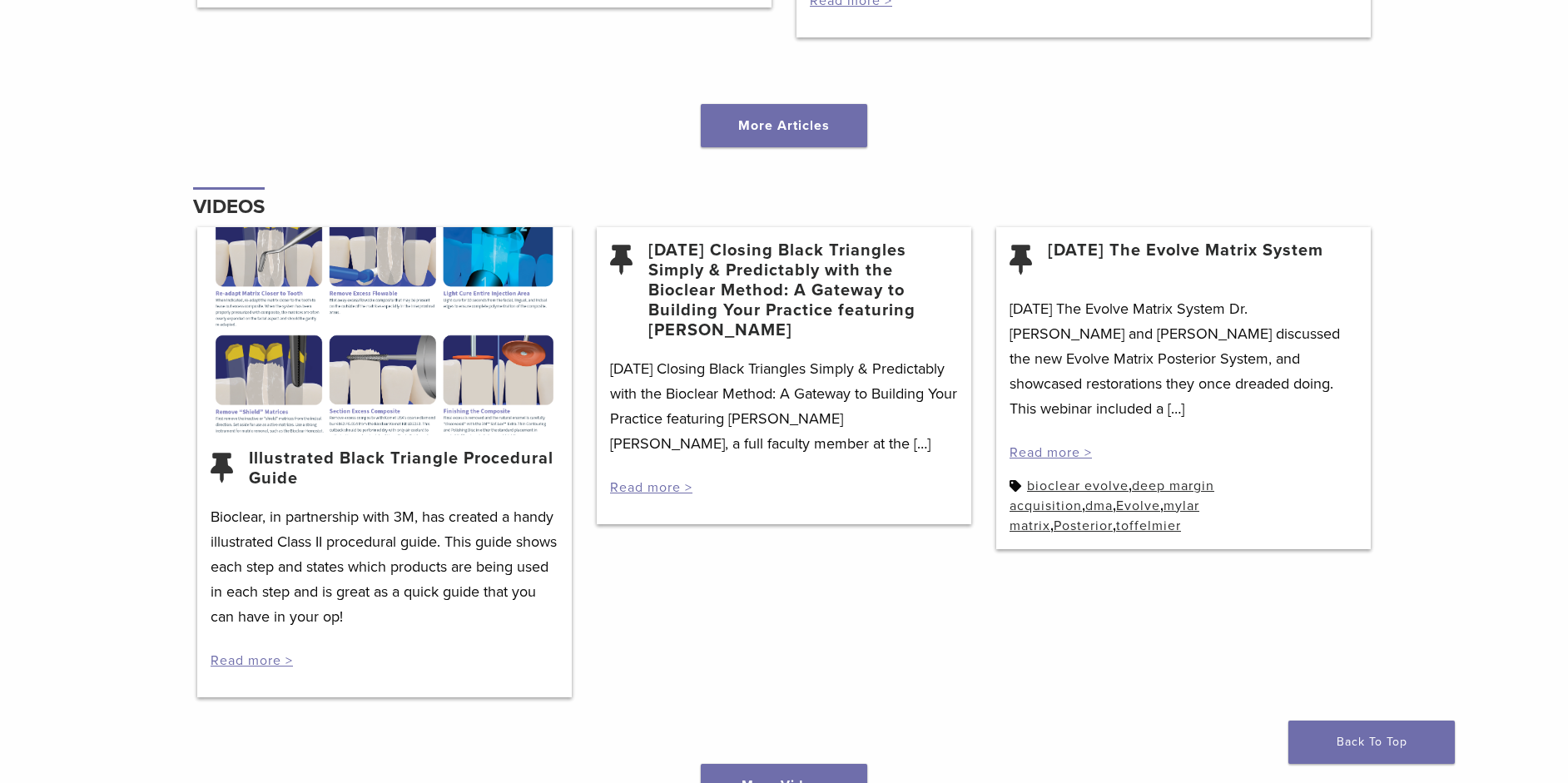
click at [404, 456] on link "Illustrated Black Triangle Procedural Guide" at bounding box center [403, 468] width 309 height 40
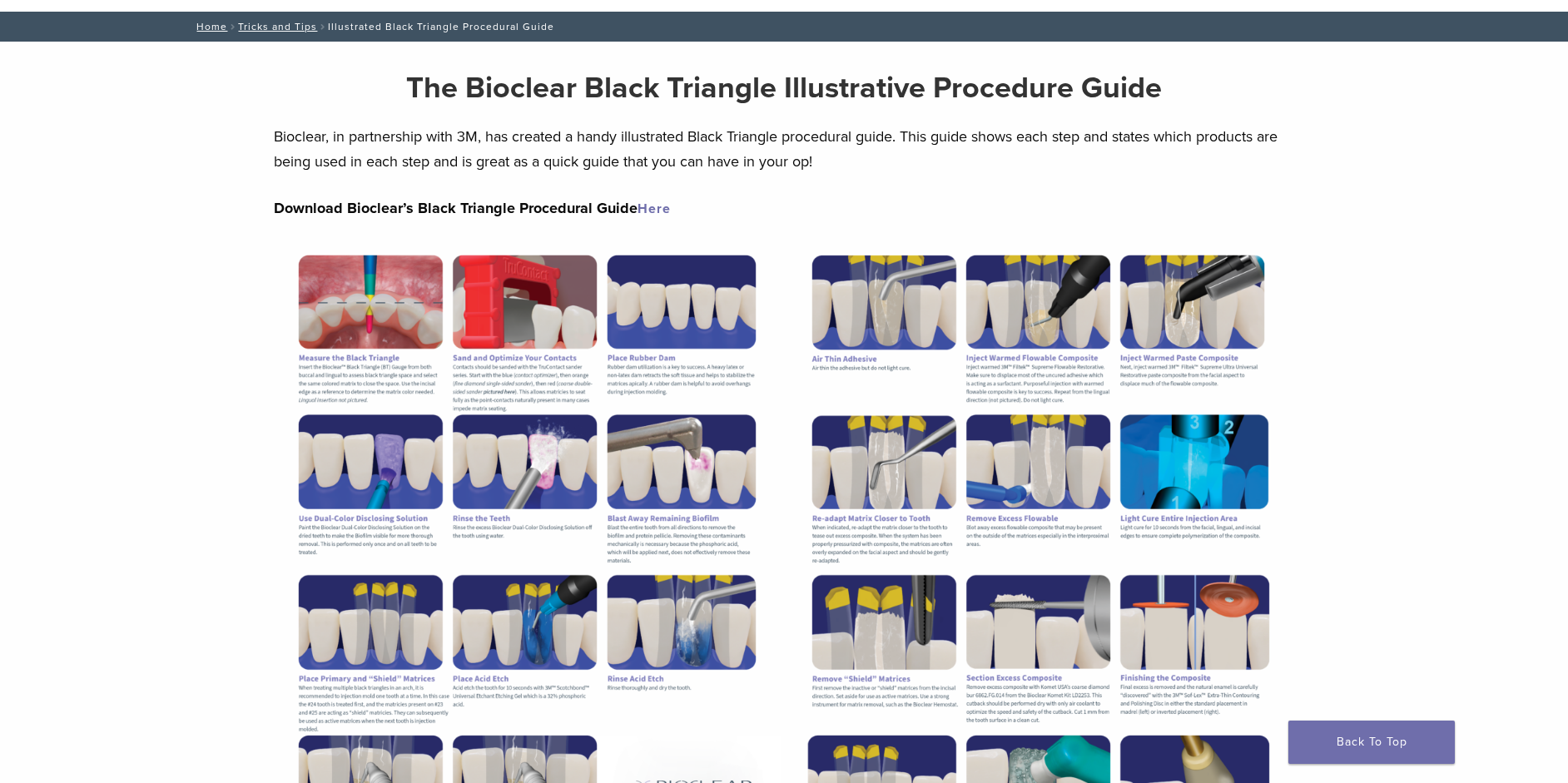
scroll to position [250, 0]
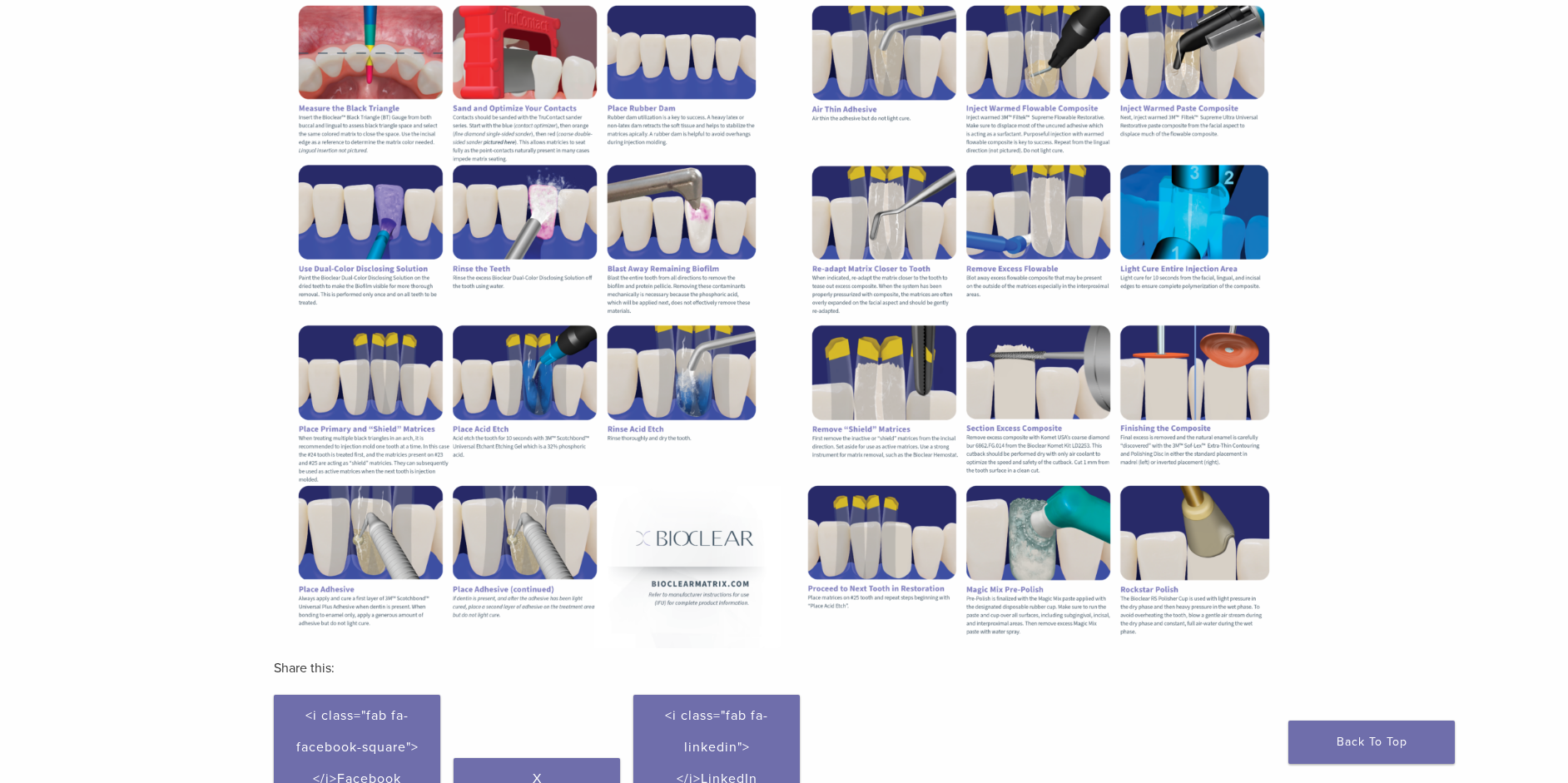
scroll to position [666, 0]
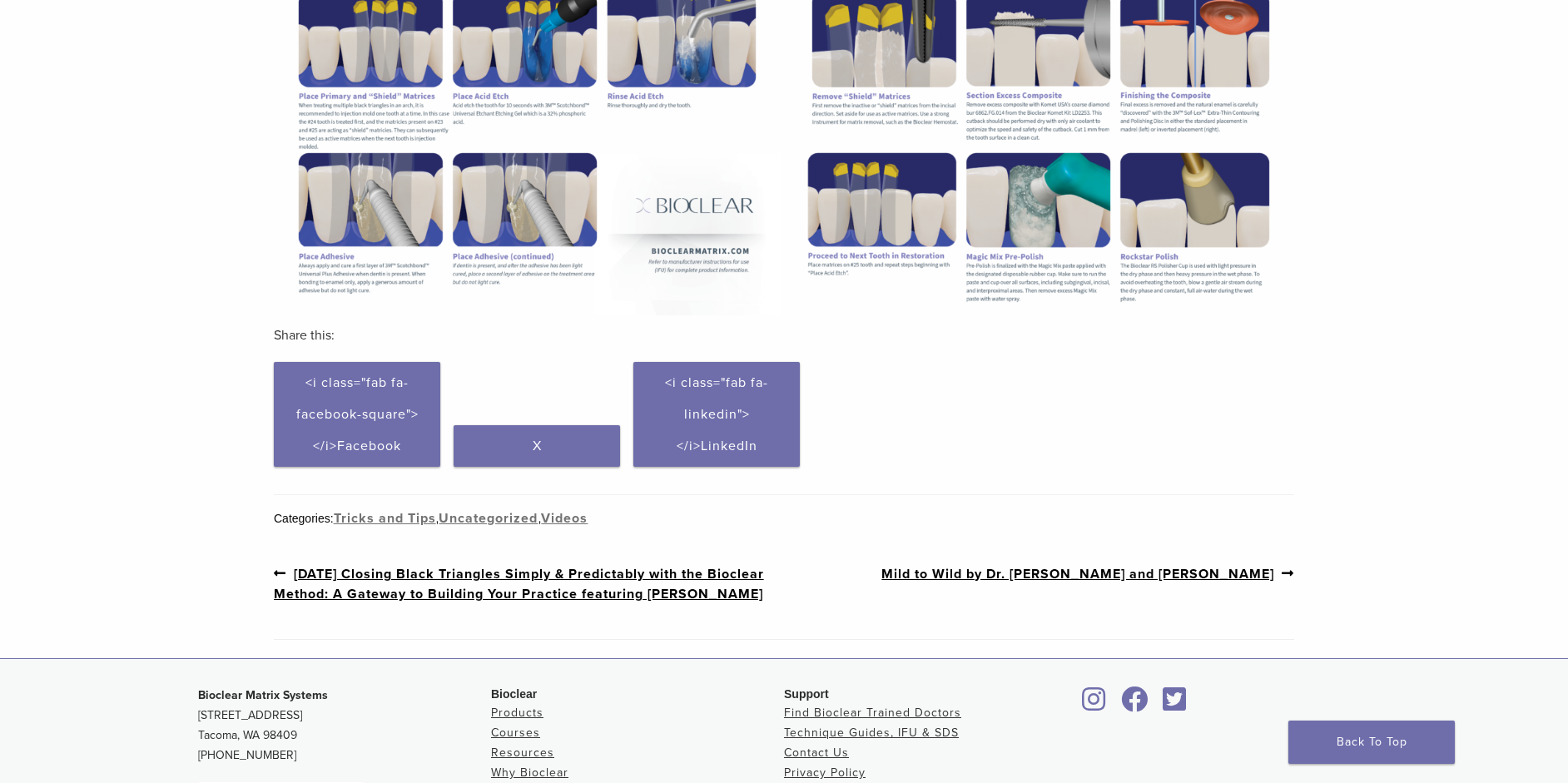
click at [444, 578] on link "Previous post: [DATE] Closing Black Triangles Simply & Predictably with the Bio…" at bounding box center [529, 584] width 510 height 41
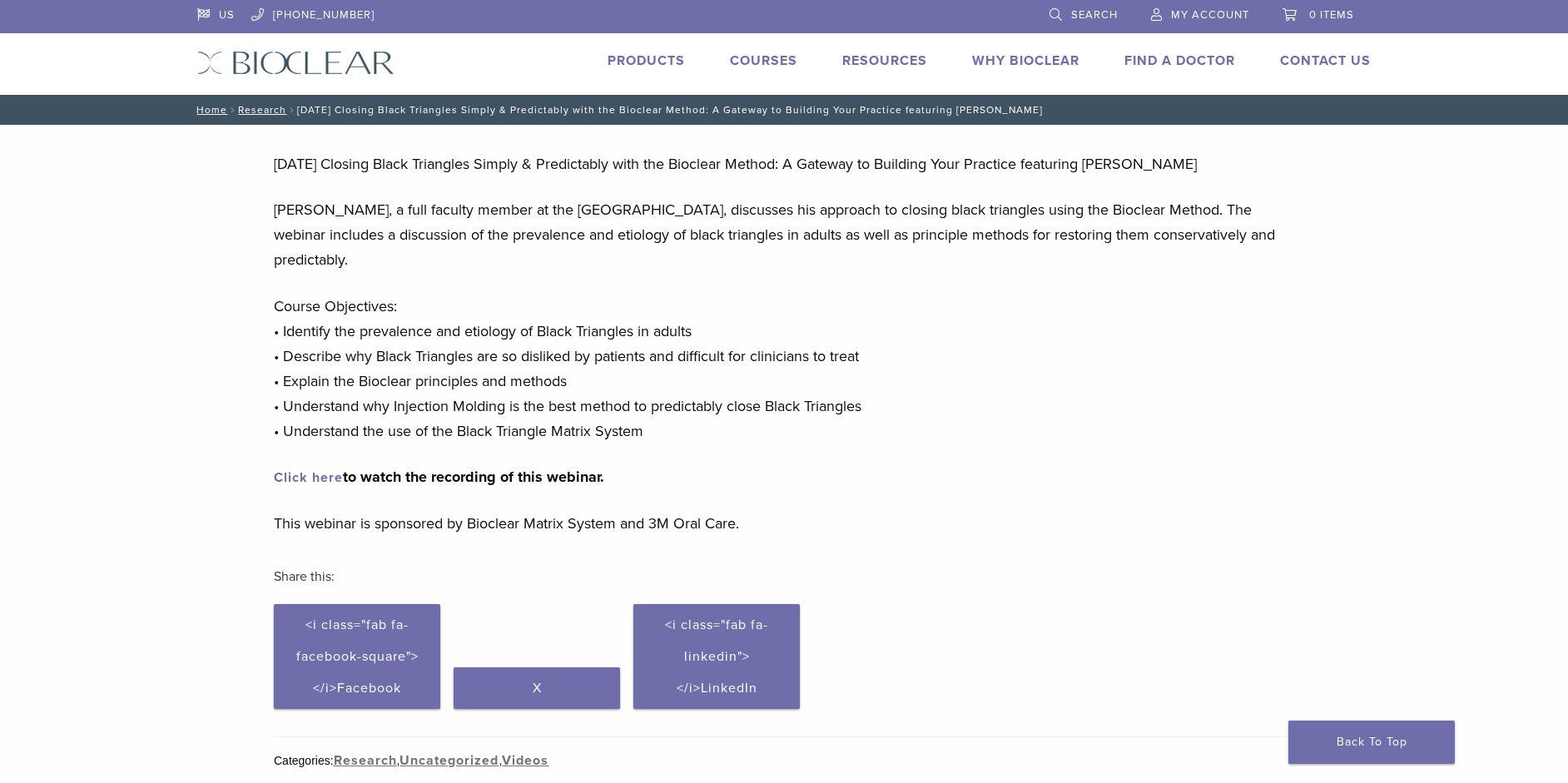
click at [323, 475] on link "Click here" at bounding box center [308, 477] width 69 height 16
